Goal: Transaction & Acquisition: Register for event/course

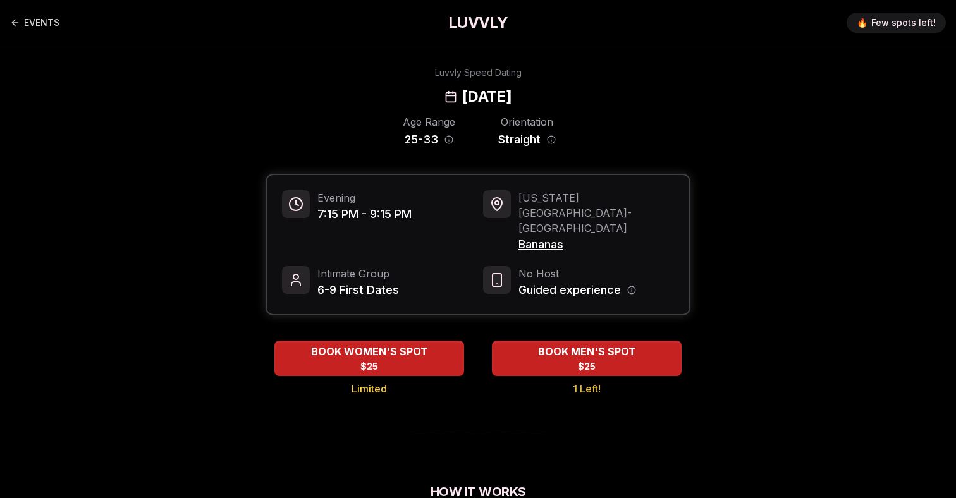
drag, startPoint x: 581, startPoint y: 96, endPoint x: 391, endPoint y: 97, distance: 189.8
click at [391, 97] on div "Luvvly Speed Dating [DATE]" at bounding box center [478, 86] width 865 height 40
copy h2 "[DATE]"
drag, startPoint x: 578, startPoint y: 212, endPoint x: 517, endPoint y: 212, distance: 61.4
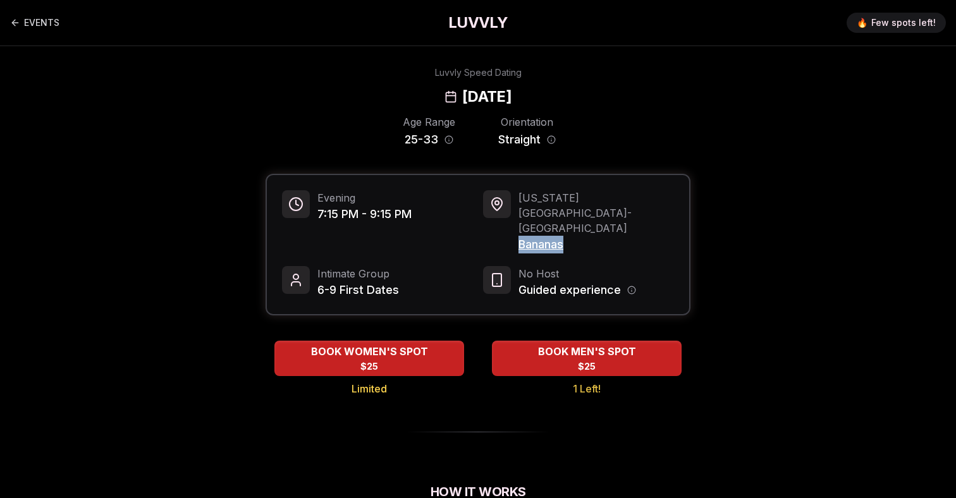
click at [517, 212] on div "New York City - East Village Bananas" at bounding box center [578, 221] width 191 height 63
copy span "Bananas"
drag, startPoint x: 438, startPoint y: 139, endPoint x: 386, endPoint y: 139, distance: 51.9
click at [386, 139] on div "Age Range 25 - 33 Orientation Straight" at bounding box center [478, 131] width 425 height 34
copy div "25 - 33"
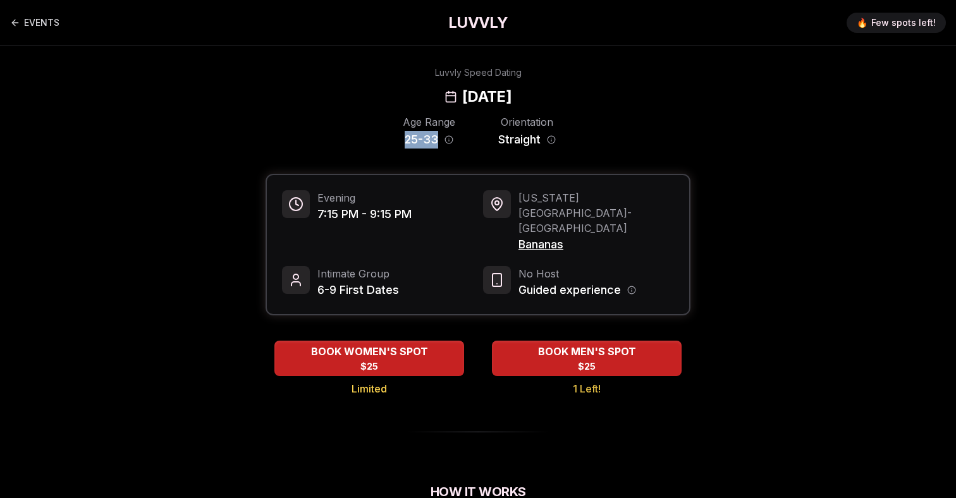
copy div "25 - 33"
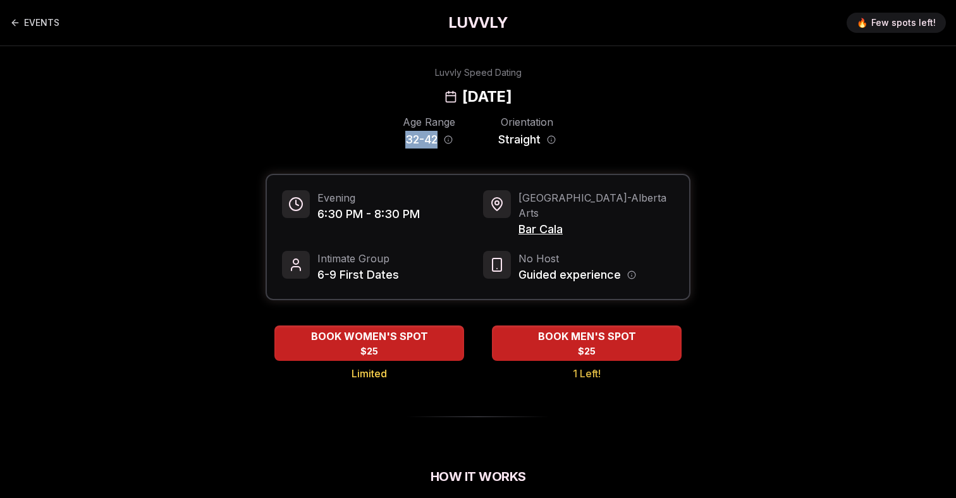
drag, startPoint x: 437, startPoint y: 139, endPoint x: 388, endPoint y: 139, distance: 48.7
click at [388, 139] on div "Age Range 32 - 42 Orientation Straight" at bounding box center [478, 131] width 425 height 34
copy div "32 - 42"
drag, startPoint x: 400, startPoint y: 92, endPoint x: 599, endPoint y: 98, distance: 199.3
click at [599, 98] on div "Luvvly Speed Dating [DATE]" at bounding box center [478, 86] width 865 height 40
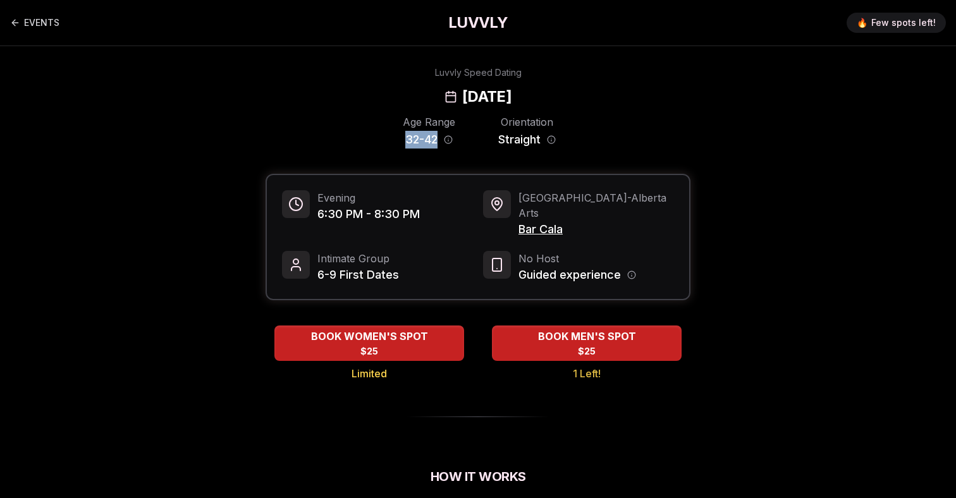
copy h2 "[DATE]"
drag, startPoint x: 518, startPoint y: 214, endPoint x: 574, endPoint y: 215, distance: 56.3
click at [574, 221] on span "Bar Cala" at bounding box center [597, 230] width 156 height 18
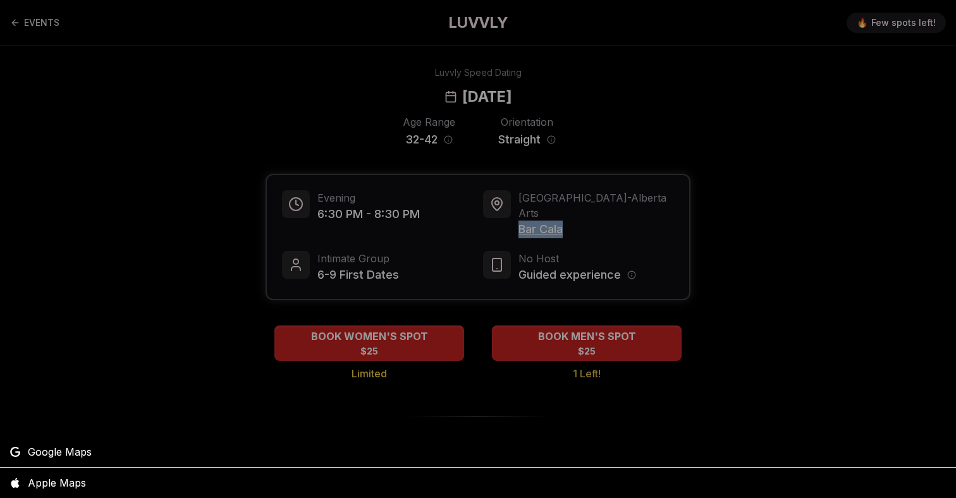
copy span "Bar Cala"
click at [180, 126] on div at bounding box center [478, 249] width 956 height 498
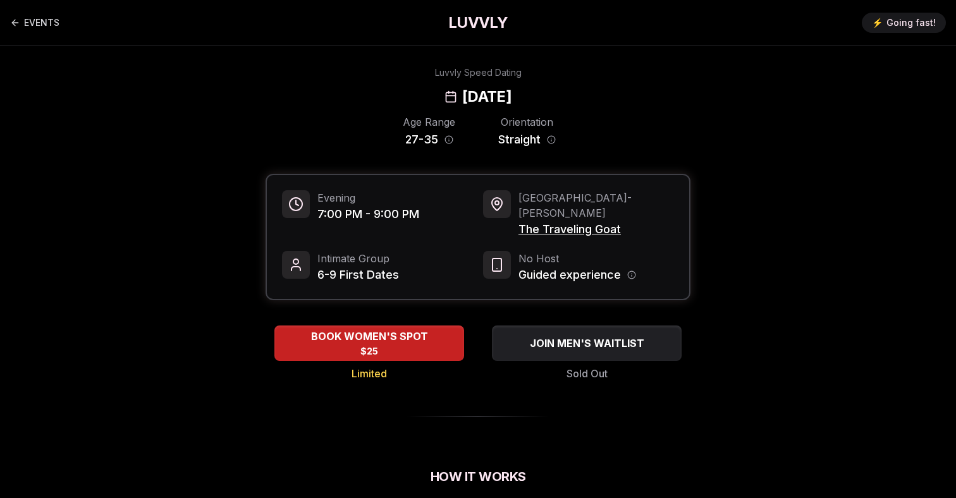
drag, startPoint x: 593, startPoint y: 99, endPoint x: 395, endPoint y: 98, distance: 198.0
click at [395, 98] on div "Luvvly Speed Dating [DATE]" at bounding box center [478, 86] width 865 height 40
copy h2 "[DATE]"
click at [402, 136] on div "Age Range 27 - 35" at bounding box center [429, 131] width 58 height 34
drag, startPoint x: 404, startPoint y: 140, endPoint x: 440, endPoint y: 140, distance: 35.4
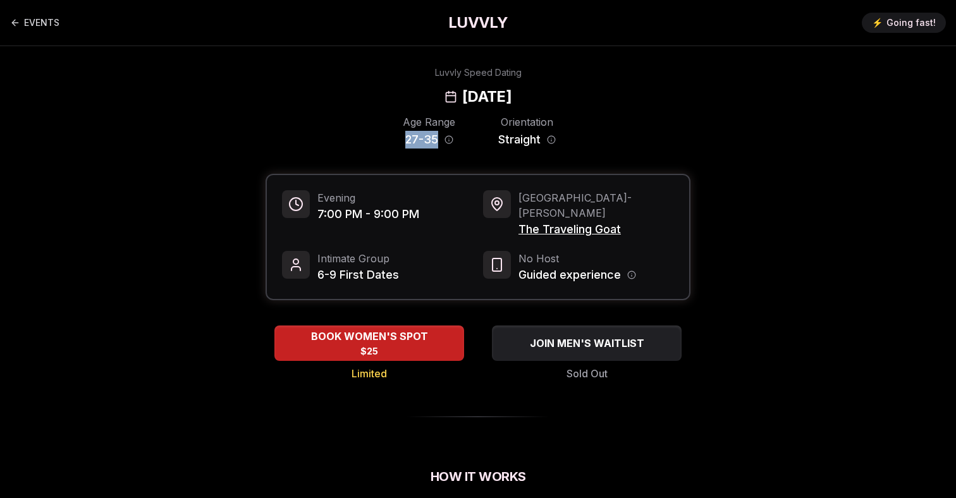
click at [440, 140] on div "Age Range 27 - 35" at bounding box center [429, 131] width 58 height 34
copy span "27 - 35"
